Goal: Information Seeking & Learning: Learn about a topic

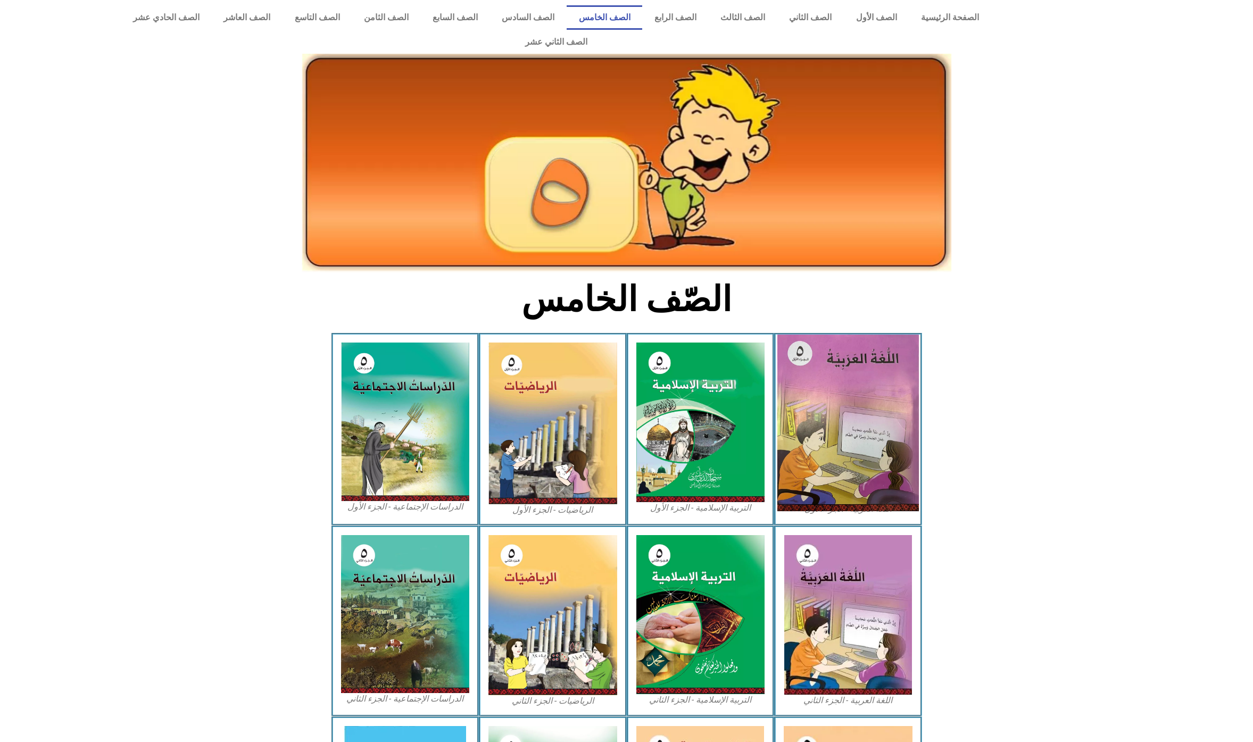
click at [814, 391] on img at bounding box center [849, 423] width 142 height 177
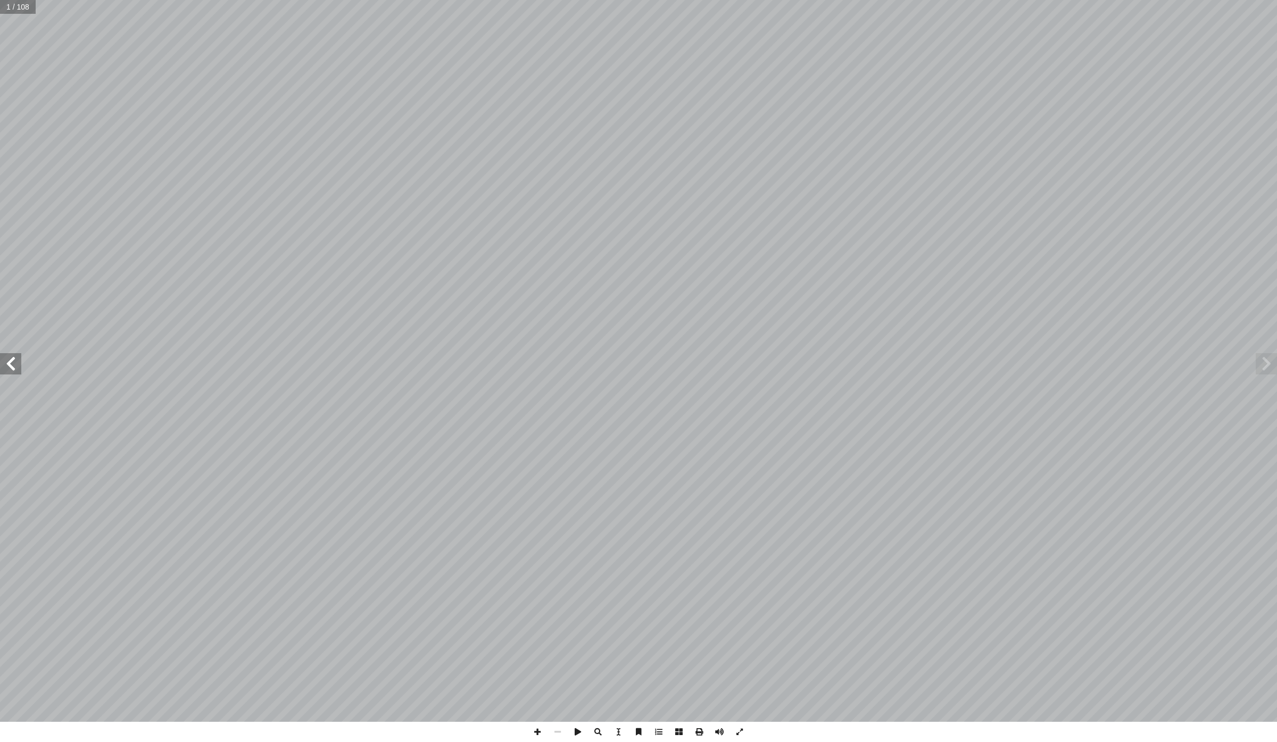
click at [18, 3] on input "text" at bounding box center [18, 7] width 36 height 14
type input "**"
click at [18, 370] on span at bounding box center [10, 363] width 21 height 21
click at [538, 728] on span at bounding box center [537, 732] width 20 height 20
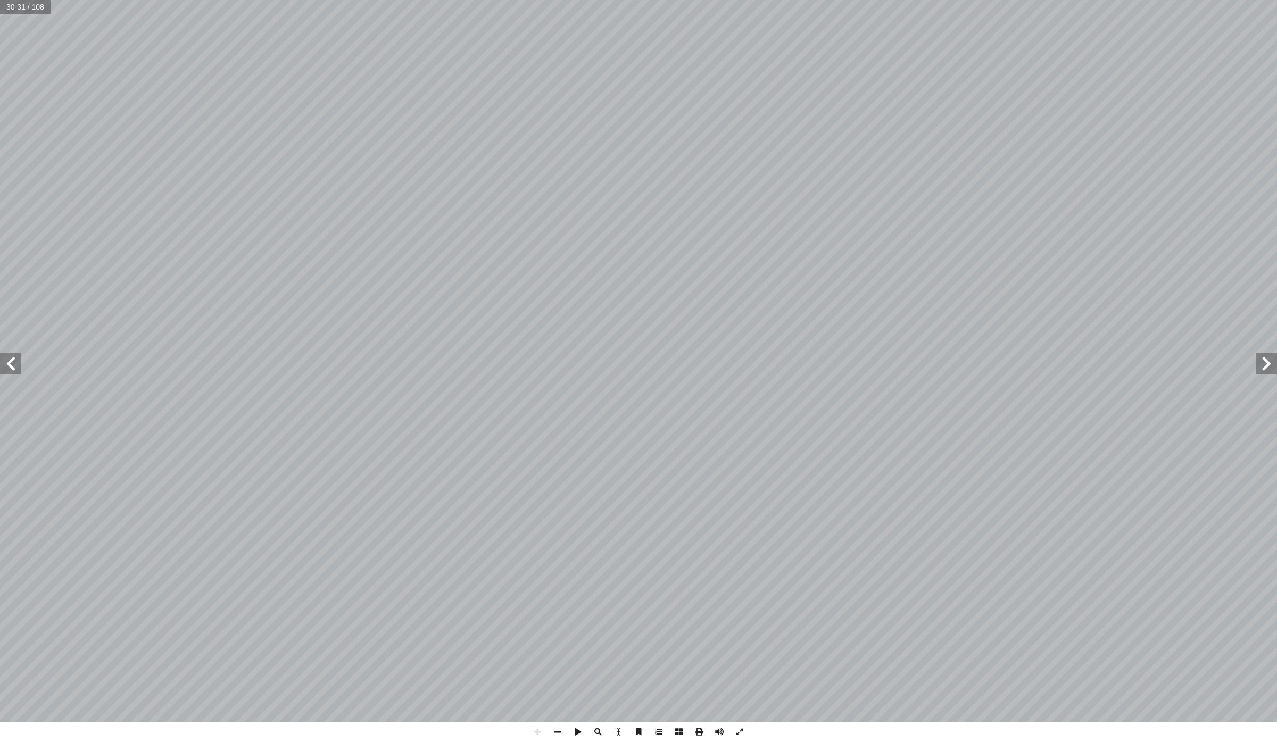
click at [998, 412] on div "٢ 6 ُ ح ِ ال ّ الص ها ِ ن ْ ت َ م لى َ ع ُ كون َ ي ْ د َ ق ُ ة َ فين َّ الس َ ،…" at bounding box center [638, 361] width 1277 height 722
